Goal: Information Seeking & Learning: Learn about a topic

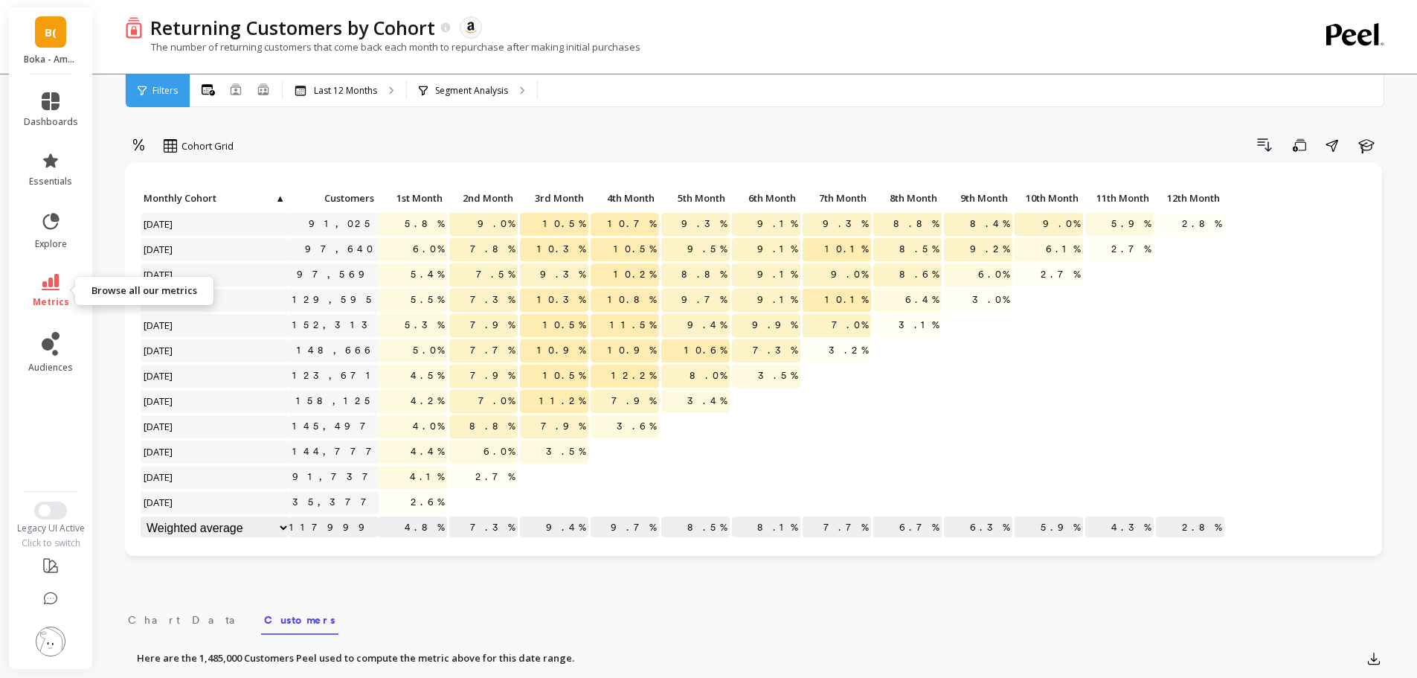
click at [59, 281] on link "metrics" at bounding box center [51, 291] width 54 height 34
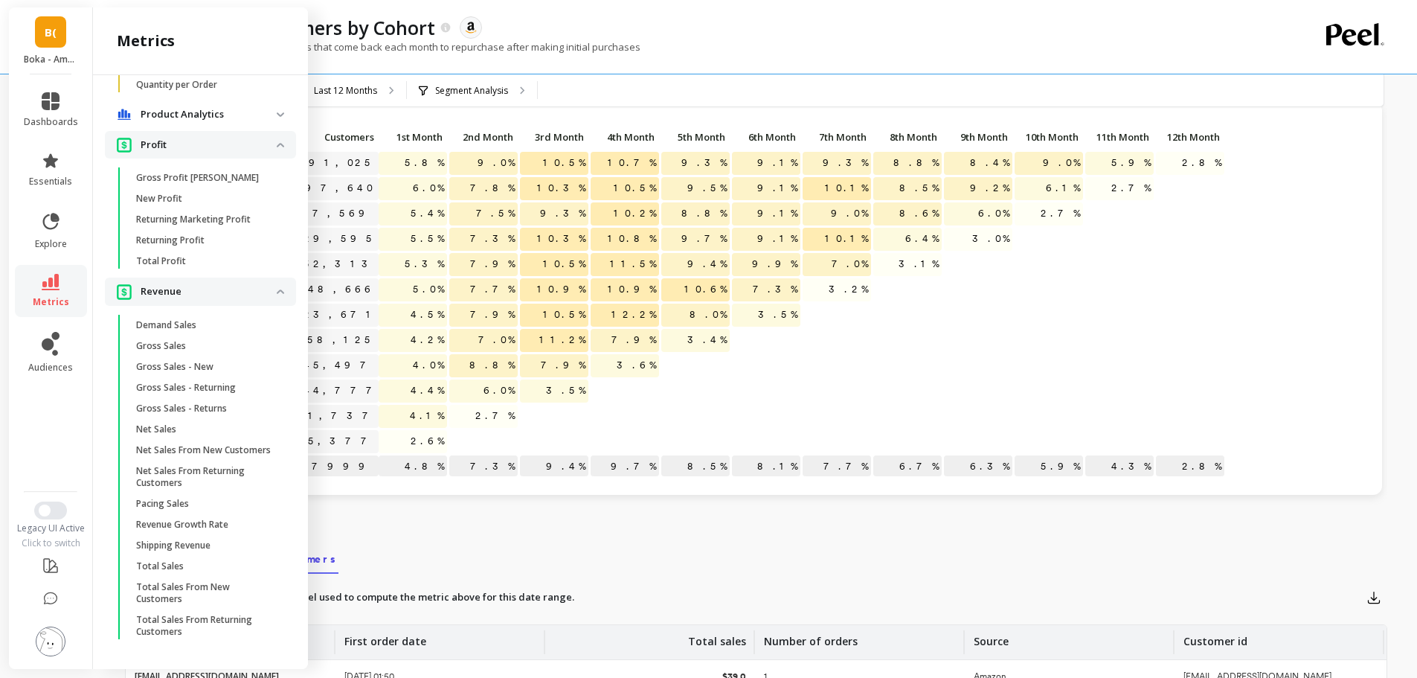
scroll to position [63, 0]
click at [199, 444] on p "Net Sales From New Customers" at bounding box center [203, 450] width 135 height 12
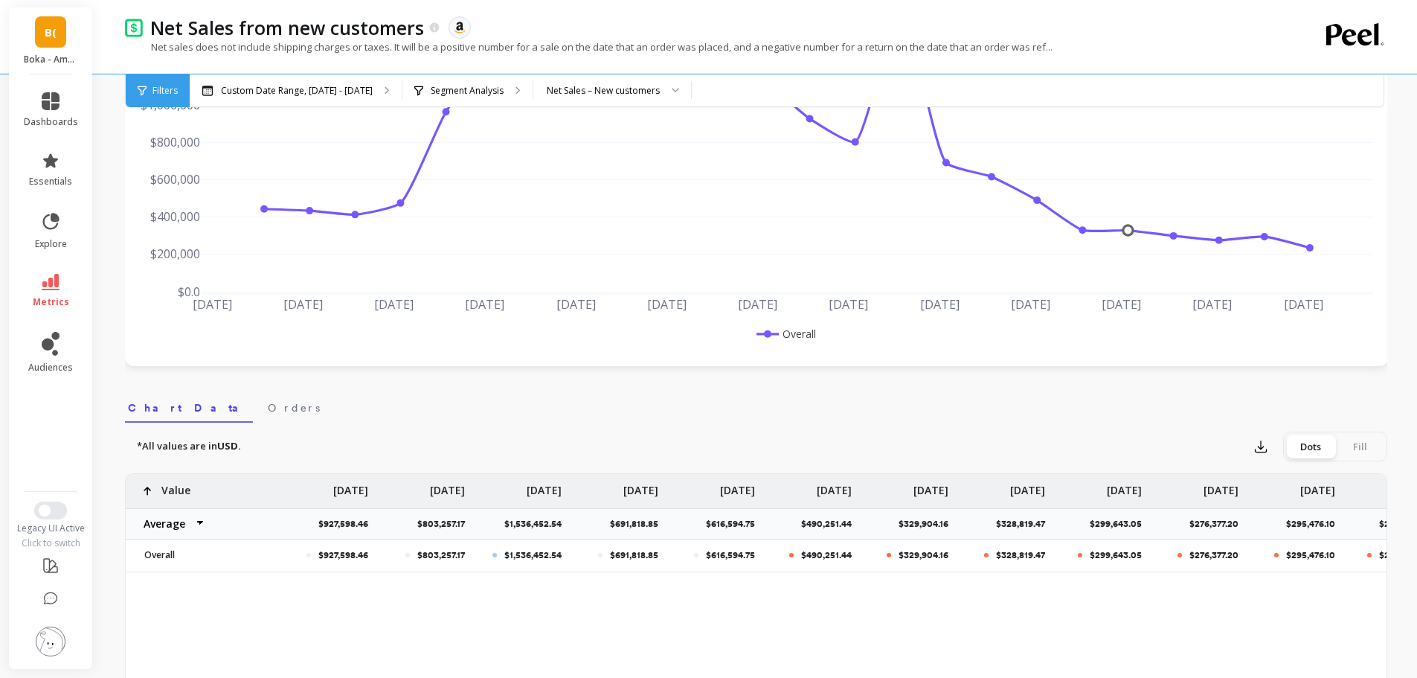
scroll to position [0, 1209]
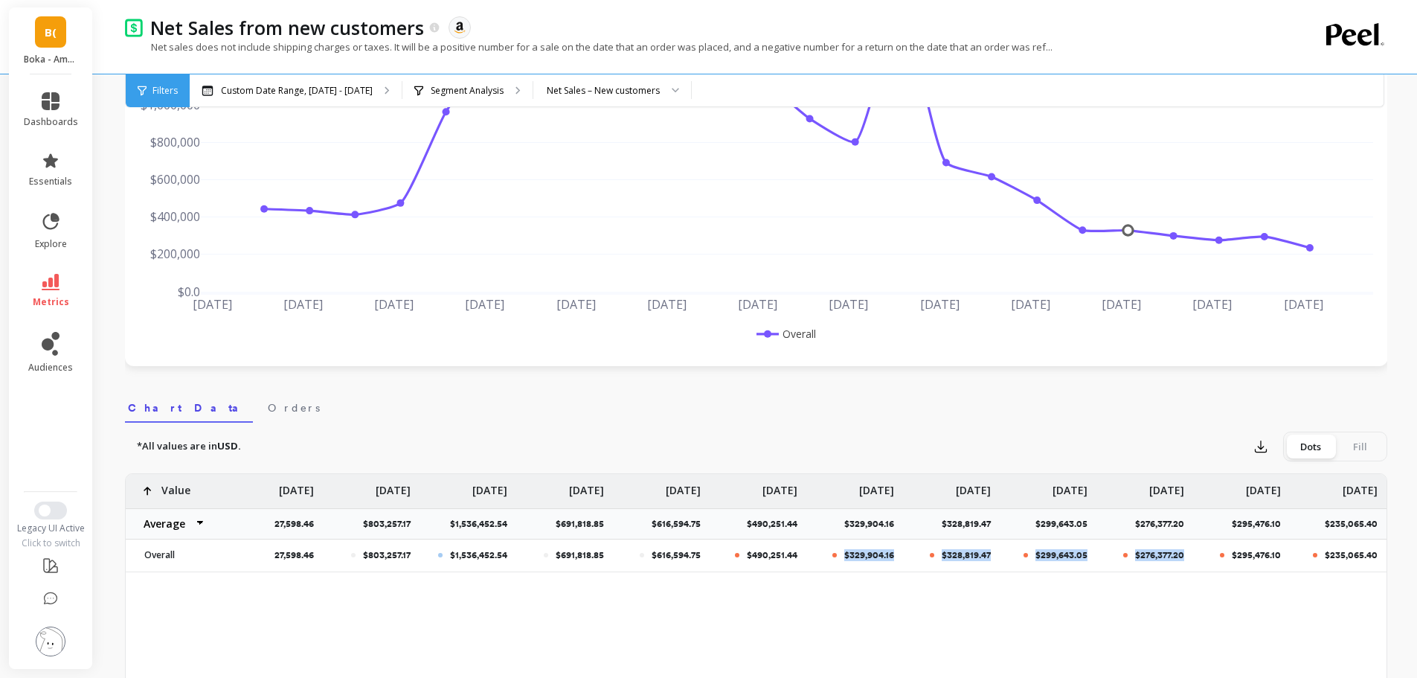
drag, startPoint x: 845, startPoint y: 554, endPoint x: 1186, endPoint y: 559, distance: 341.4
click at [1186, 559] on div "$1,143,270.68 $1,056,232.61 $1,115,014.63 $927,598.46 $803,257.17 $1,536,452.54…" at bounding box center [151, 523] width 2469 height 98
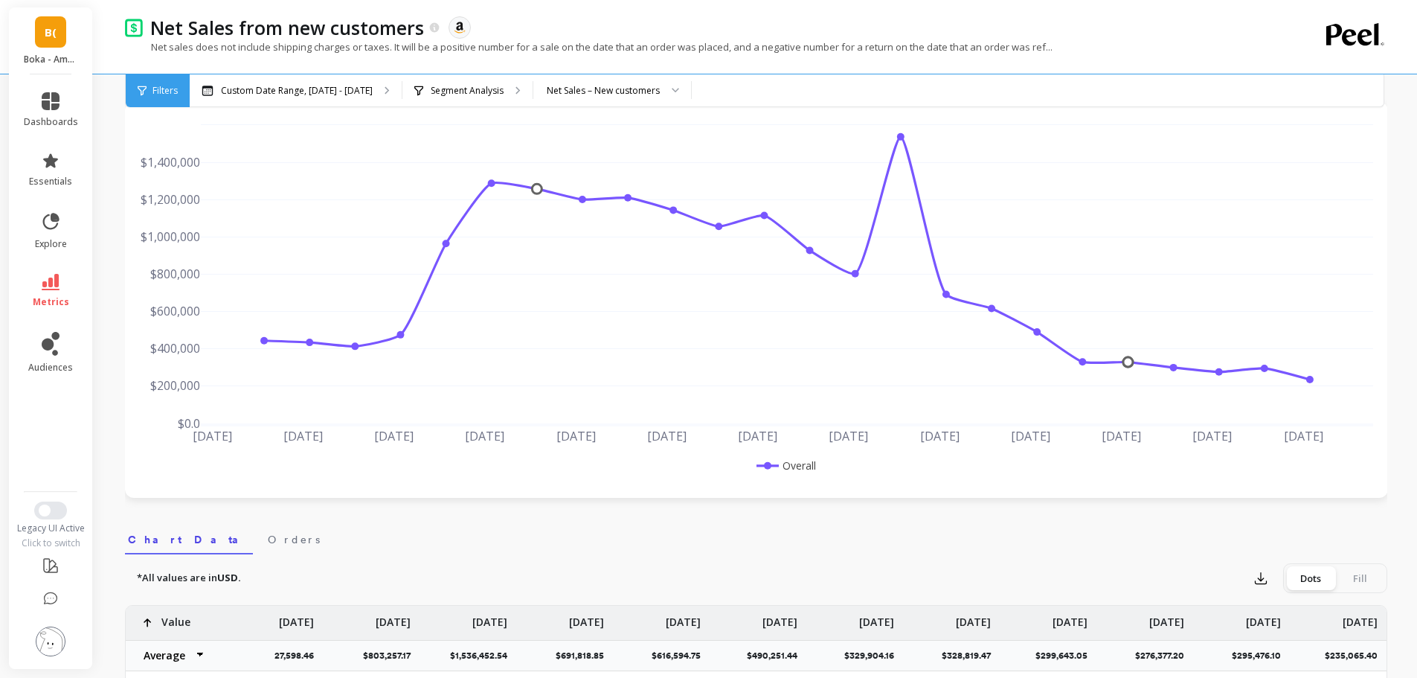
scroll to position [0, 0]
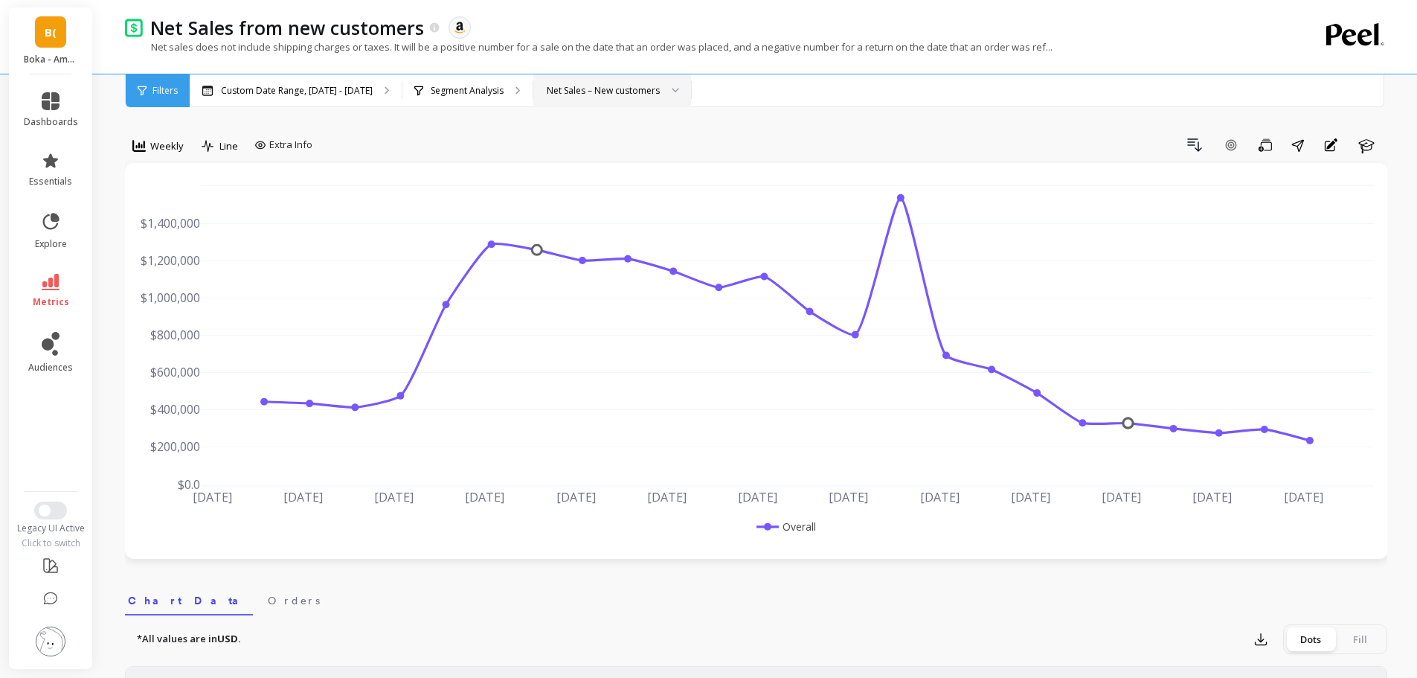
click at [646, 86] on div "Net Sales – New customers" at bounding box center [603, 90] width 113 height 14
click at [630, 153] on div "Net Sales – New customers" at bounding box center [612, 160] width 138 height 14
click at [451, 89] on p "Segment Analysis" at bounding box center [467, 91] width 73 height 12
click at [168, 146] on span "Weekly" at bounding box center [166, 146] width 33 height 14
click at [164, 257] on div "Monthly" at bounding box center [180, 264] width 103 height 26
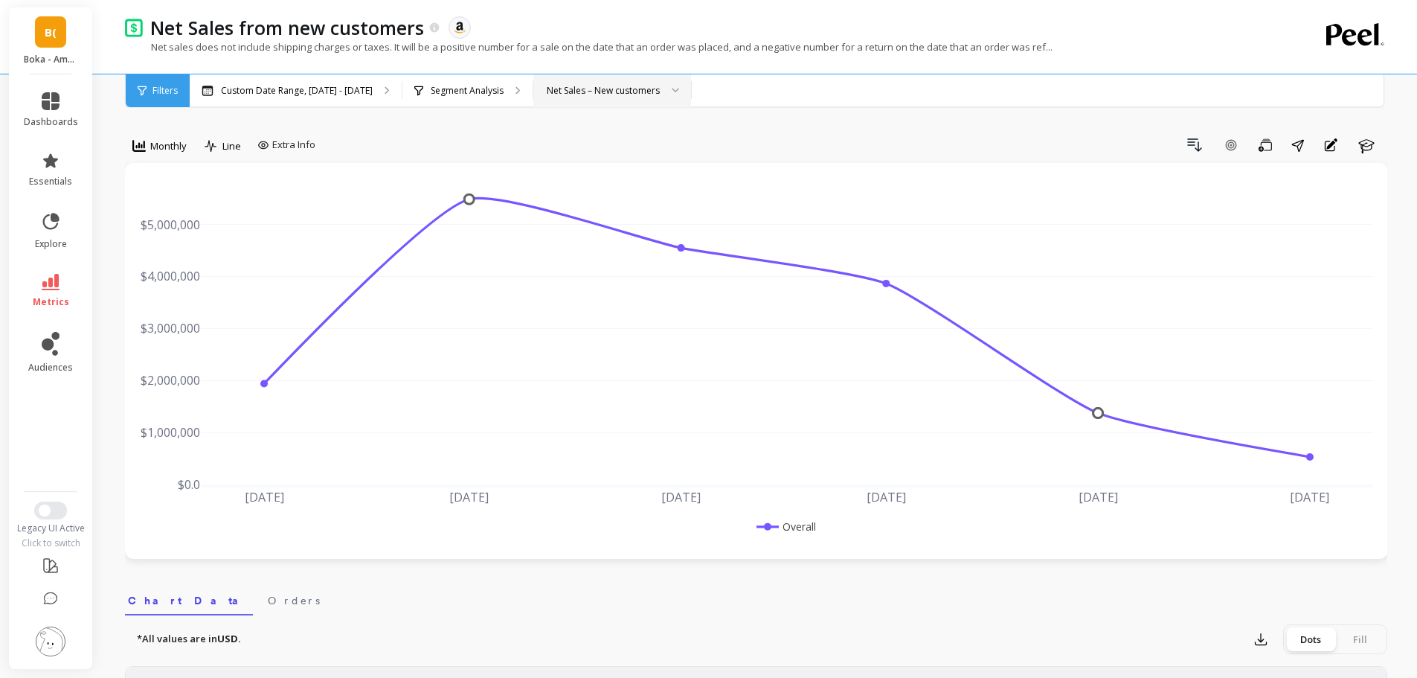
scroll to position [488, 0]
